Goal: Information Seeking & Learning: Learn about a topic

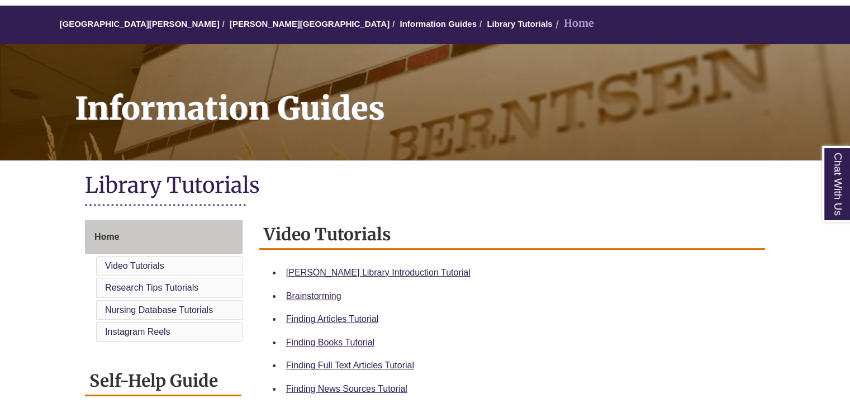
scroll to position [95, 0]
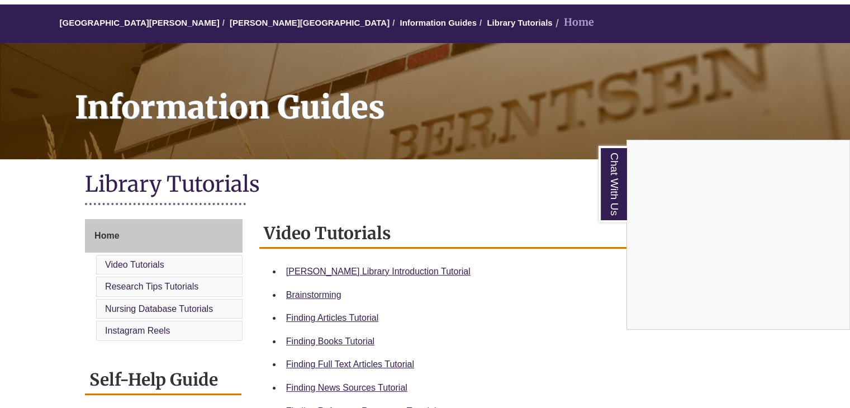
click at [412, 269] on div "Chat With Us" at bounding box center [425, 204] width 850 height 408
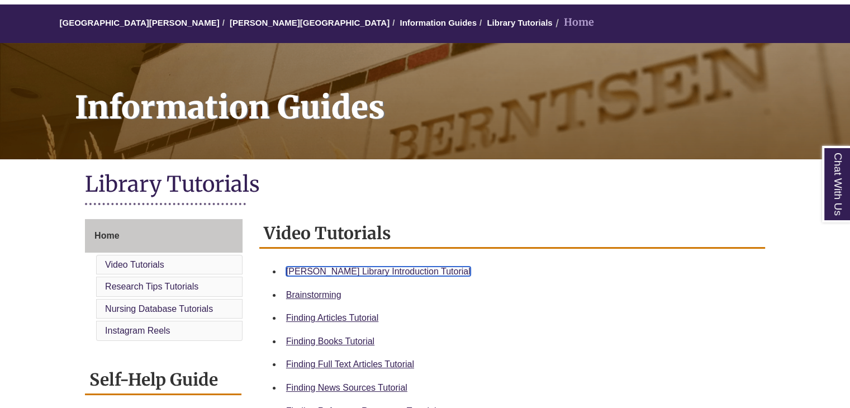
click at [378, 268] on link "Berntsen Library Introduction Tutorial" at bounding box center [378, 271] width 184 height 9
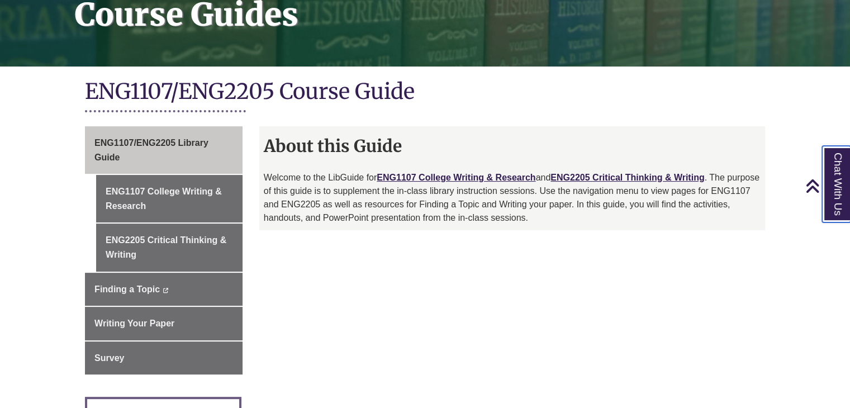
scroll to position [188, 0]
click at [509, 177] on link "ENG1107 College Writing & Research" at bounding box center [456, 177] width 159 height 9
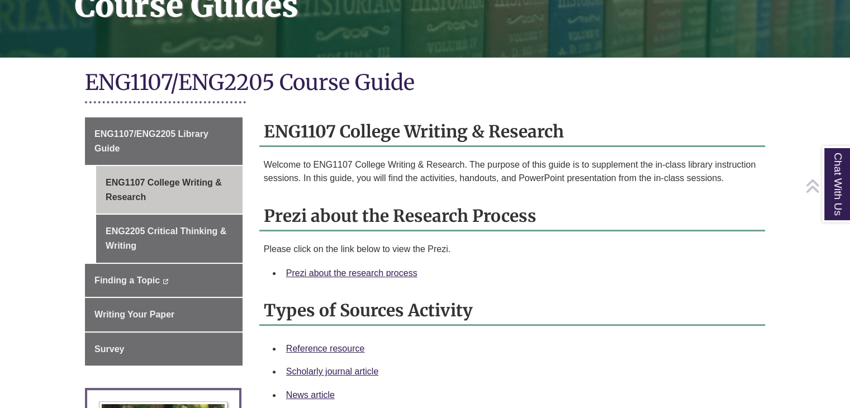
scroll to position [210, 0]
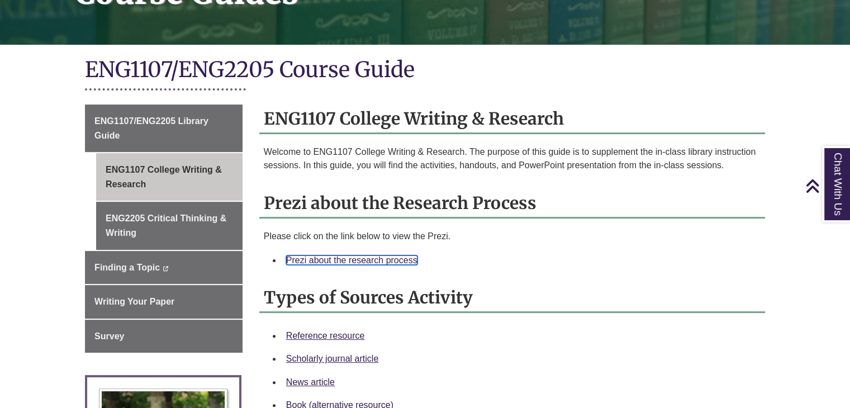
click at [360, 257] on link "Prezi about the research process" at bounding box center [351, 259] width 131 height 9
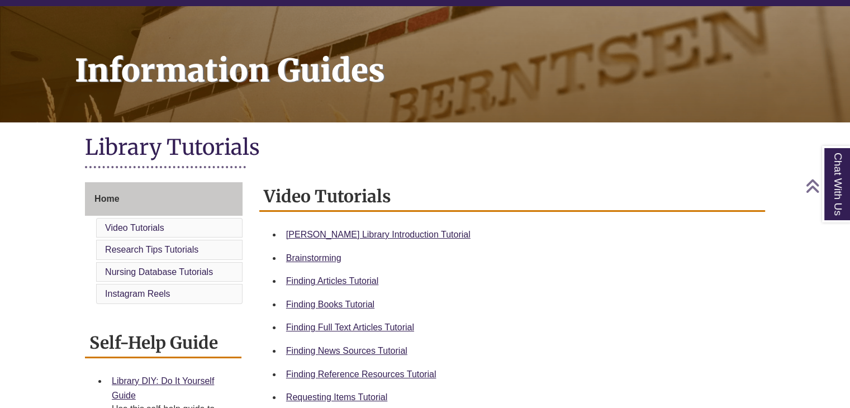
scroll to position [132, 0]
click at [358, 277] on link "Finding Articles Tutorial" at bounding box center [332, 280] width 92 height 9
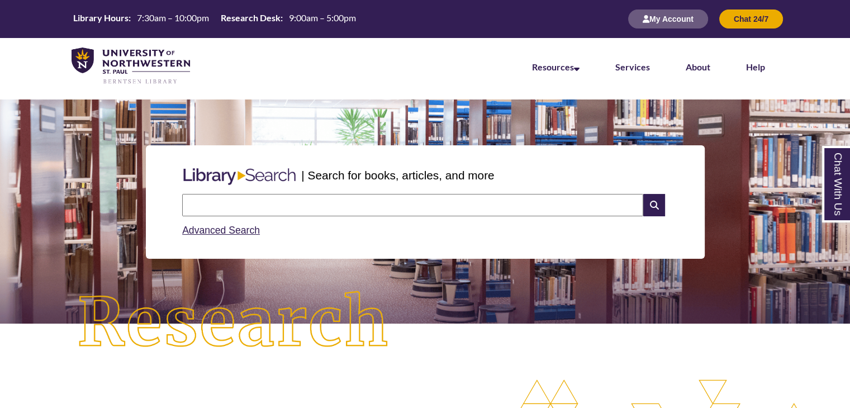
click at [353, 215] on input "text" at bounding box center [412, 205] width 461 height 22
click at [383, 201] on input "text" at bounding box center [412, 205] width 461 height 22
type input "**********"
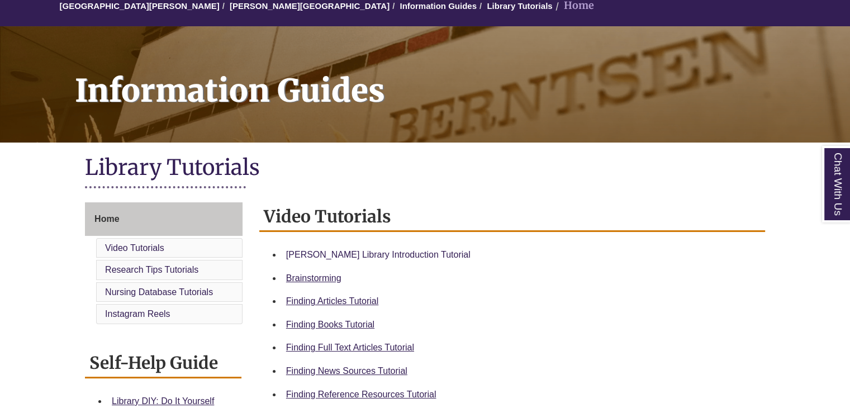
scroll to position [121, 0]
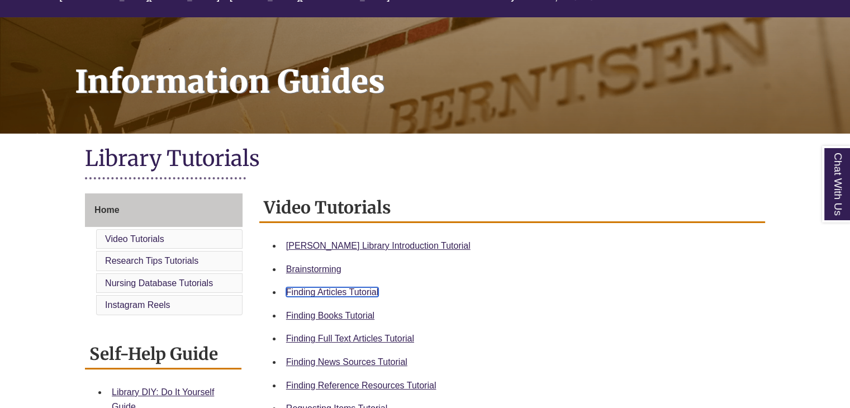
click at [346, 291] on link "Finding Articles Tutorial" at bounding box center [332, 291] width 92 height 9
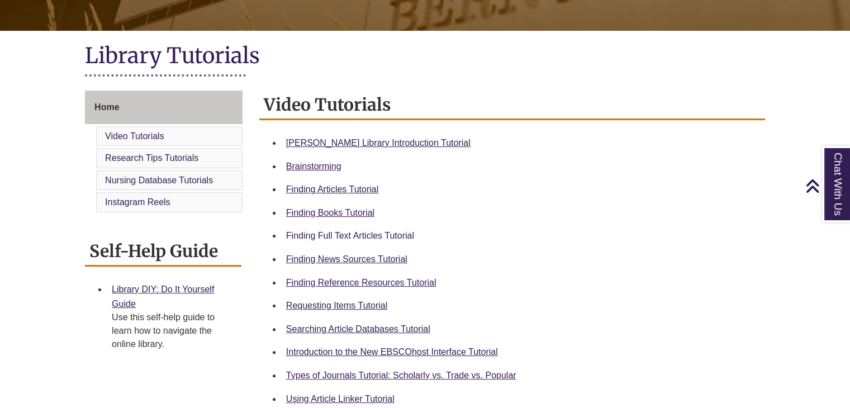
scroll to position [226, 0]
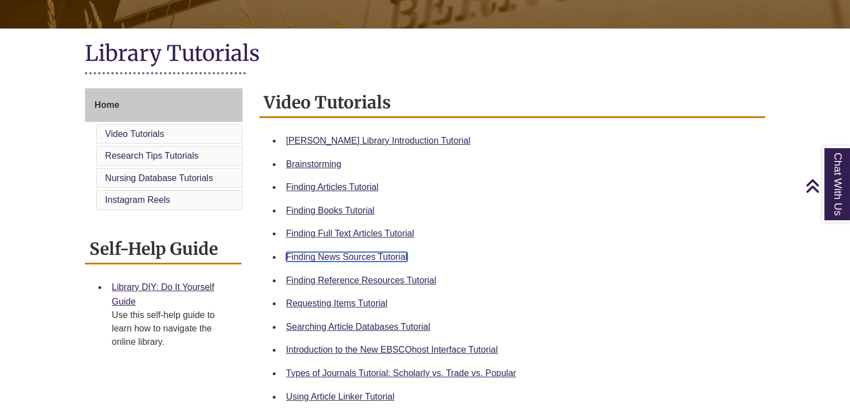
click at [366, 256] on link "Finding News Sources Tutorial" at bounding box center [346, 256] width 121 height 9
